Goal: Task Accomplishment & Management: Use online tool/utility

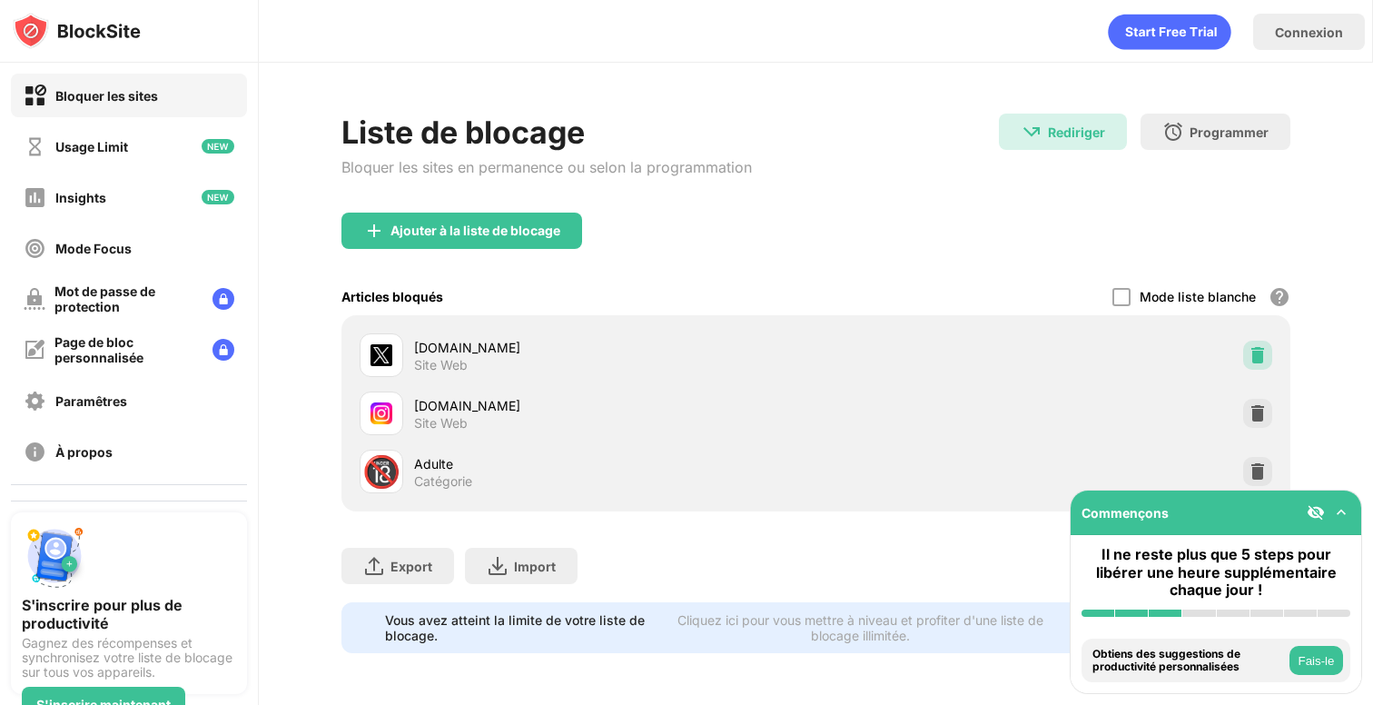
click at [1255, 351] on img at bounding box center [1258, 355] width 18 height 18
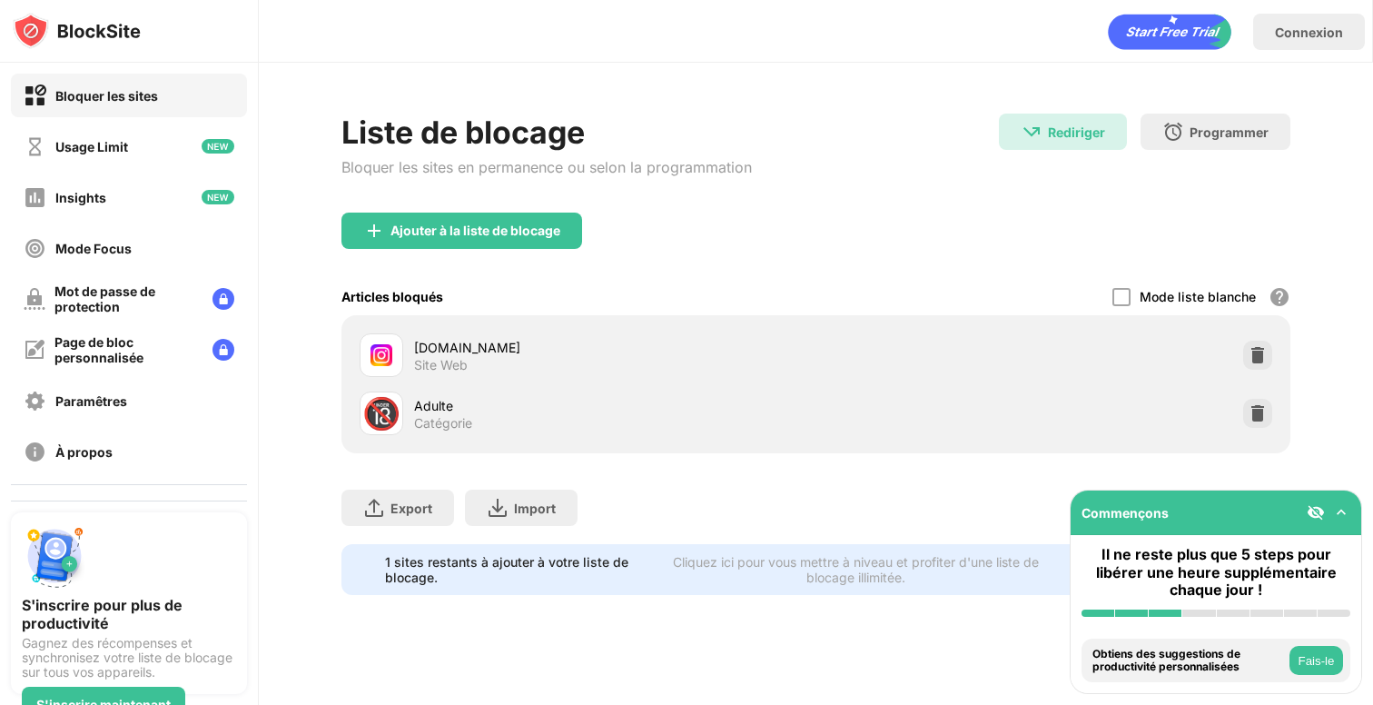
click at [504, 206] on div "Liste de blocage Bloquer les sites en permanence ou selon la programmation" at bounding box center [546, 163] width 410 height 99
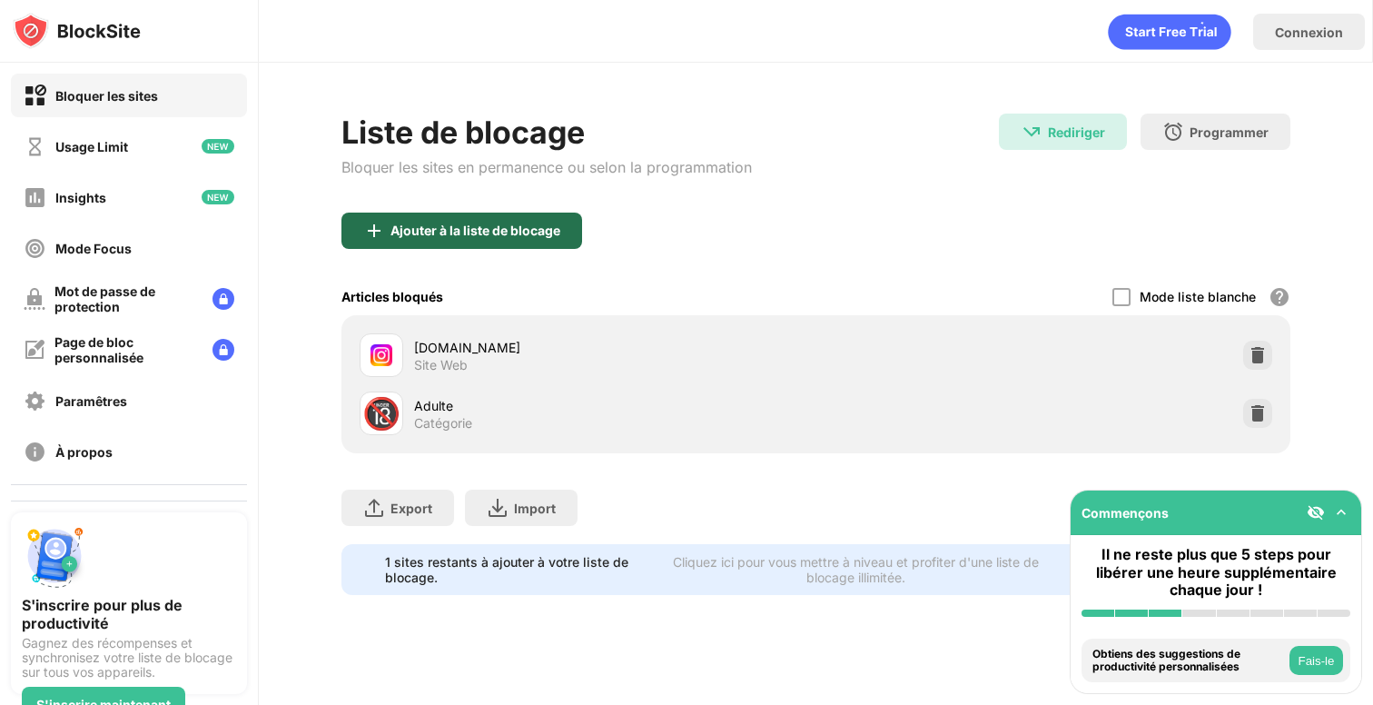
click at [505, 219] on div "Ajouter à la liste de blocage" at bounding box center [461, 230] width 241 height 36
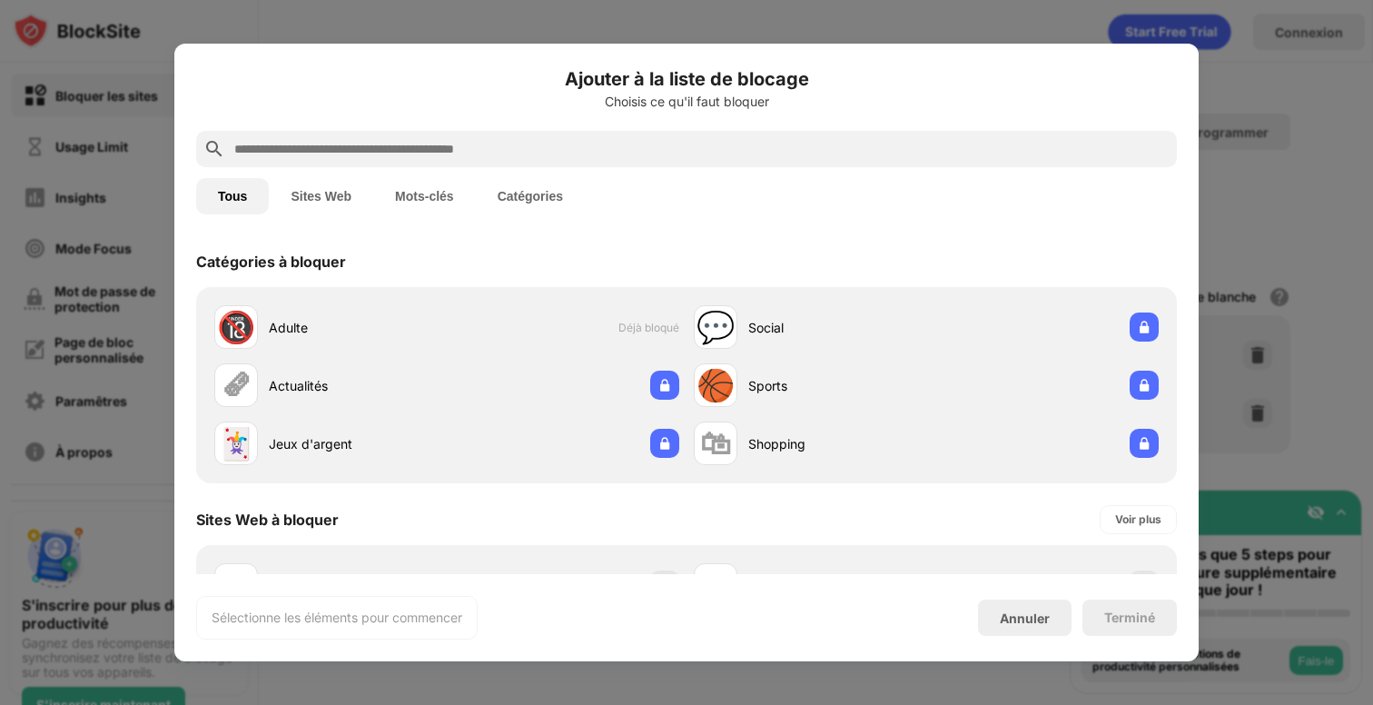
click at [519, 149] on input "text" at bounding box center [700, 149] width 937 height 22
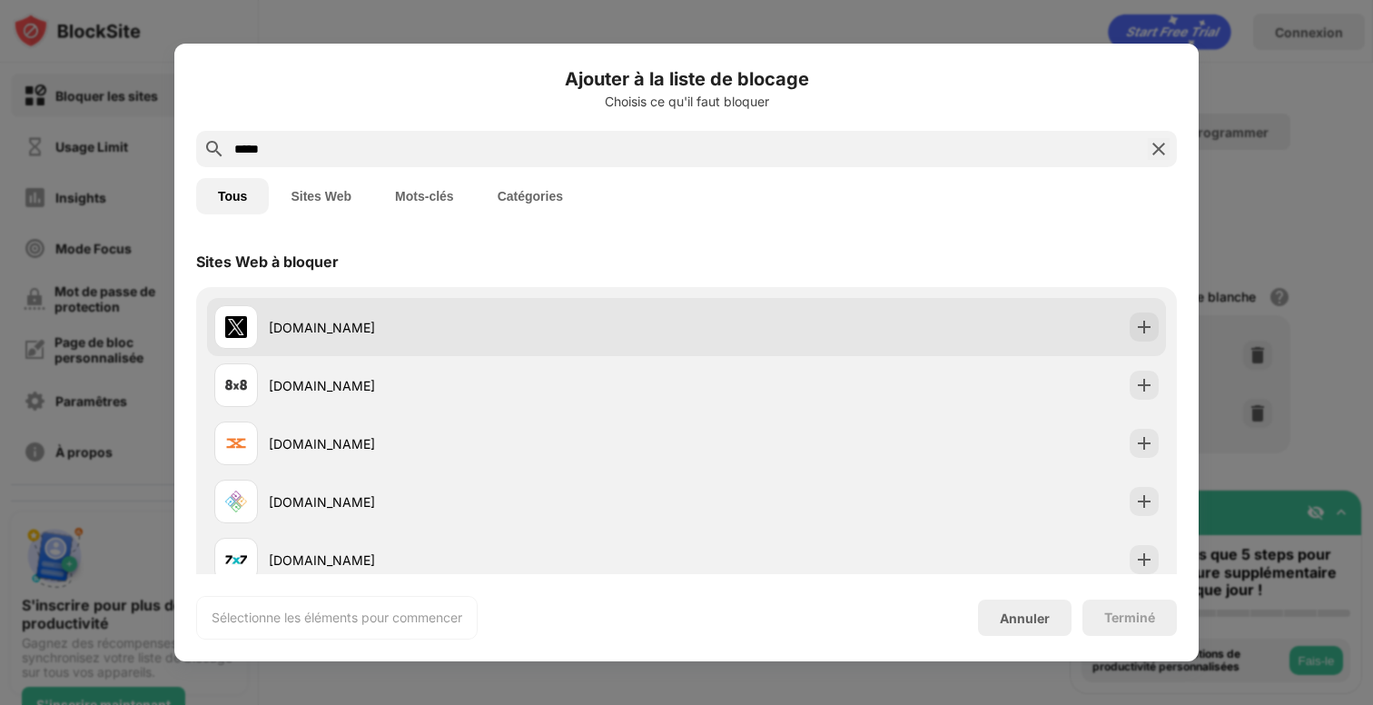
type input "*****"
click at [865, 344] on div "[DOMAIN_NAME]" at bounding box center [686, 327] width 959 height 58
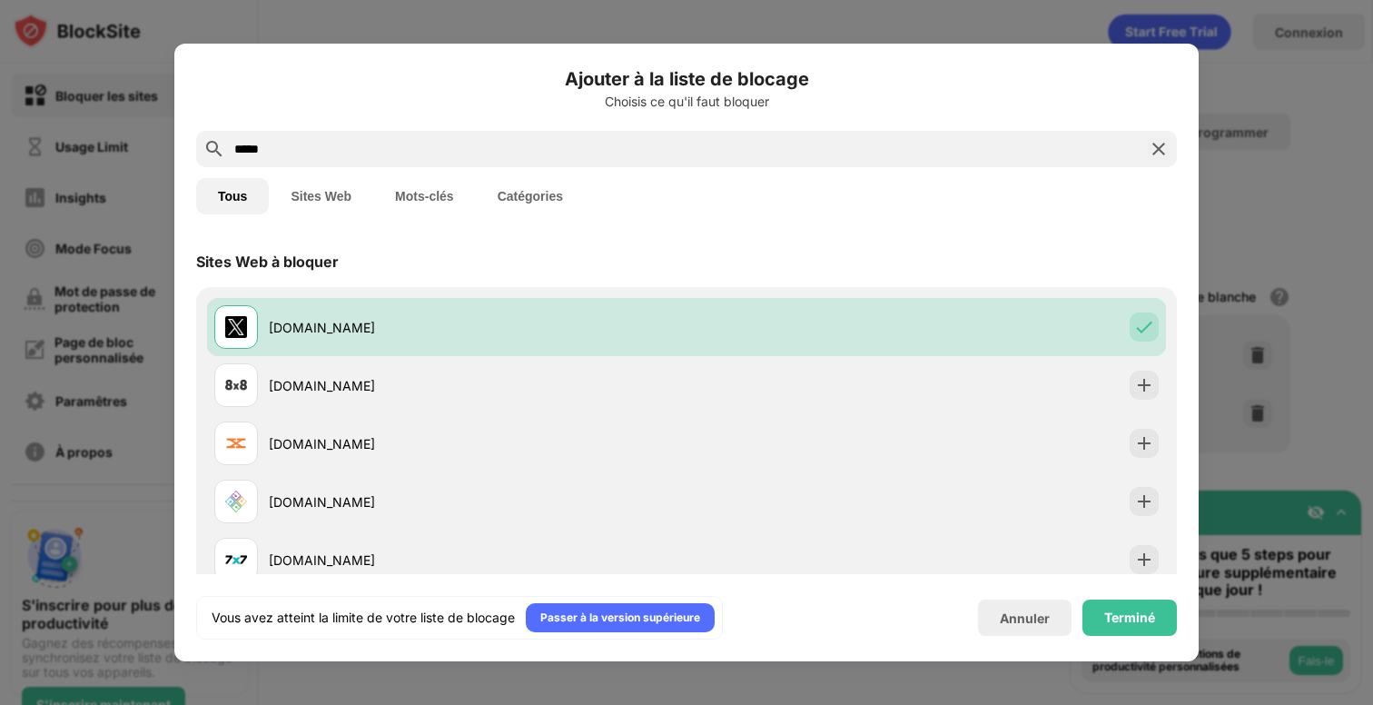
click at [1128, 616] on div "Terminé" at bounding box center [1129, 617] width 51 height 15
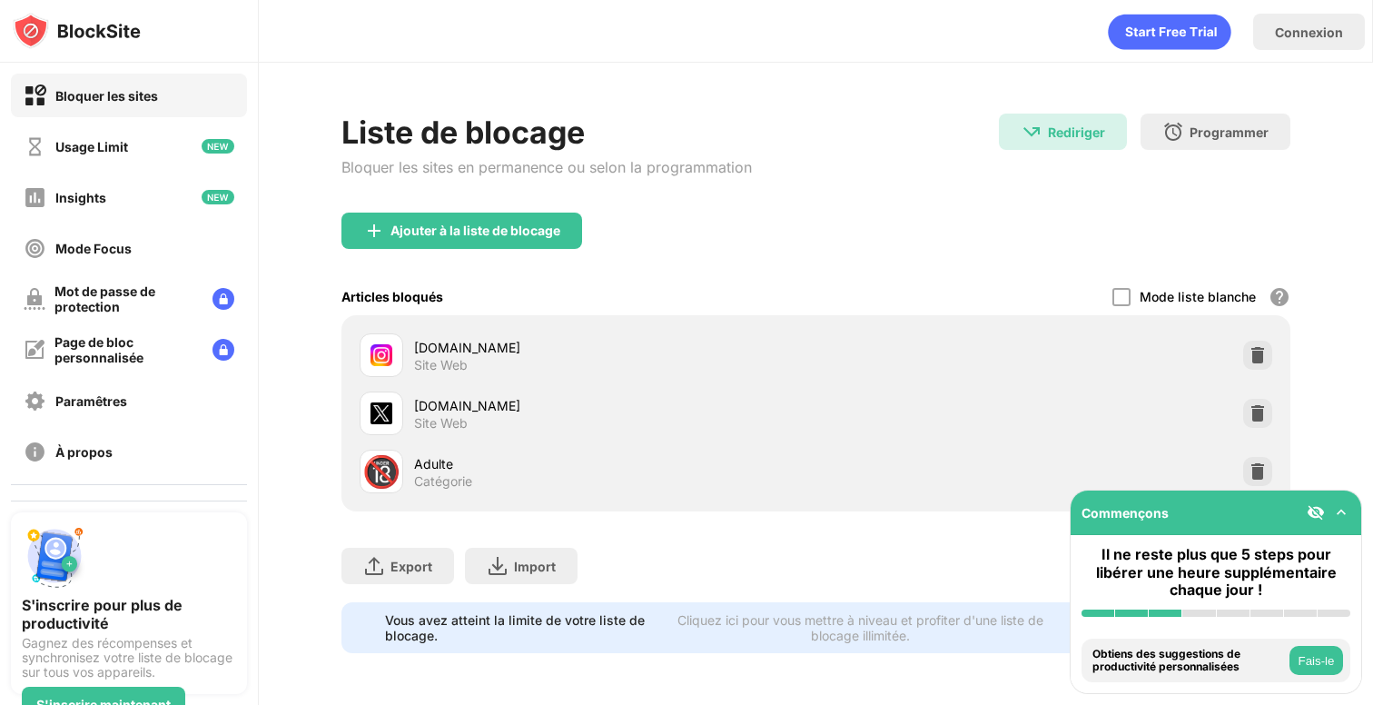
scroll to position [18, 0]
